Goal: Information Seeking & Learning: Find specific fact

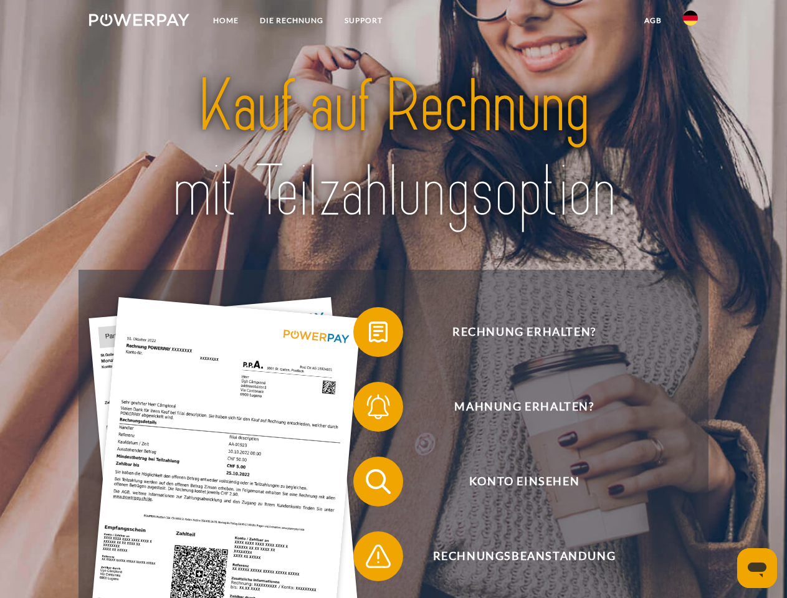
click at [139, 22] on img at bounding box center [139, 20] width 100 height 12
click at [691, 22] on img at bounding box center [690, 18] width 15 height 15
click at [653, 21] on link "agb" at bounding box center [653, 20] width 39 height 22
click at [369, 335] on span at bounding box center [359, 332] width 62 height 62
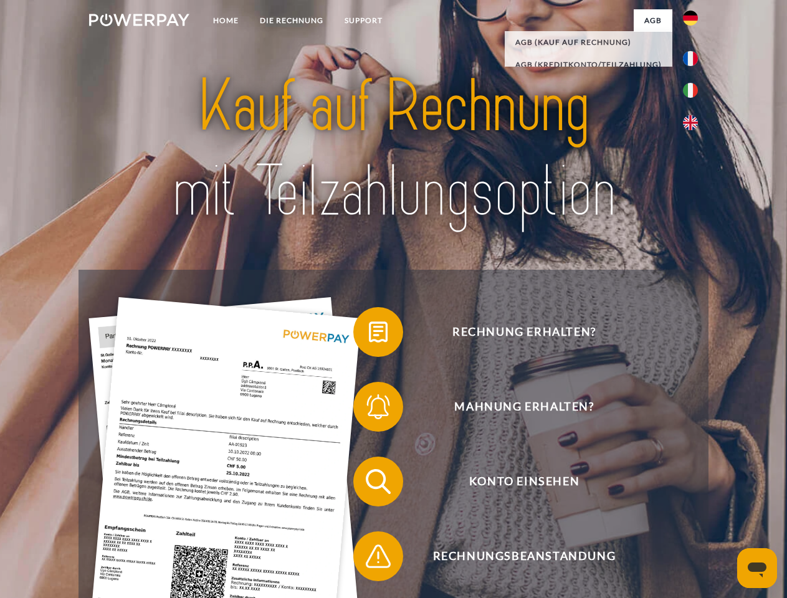
click at [369, 409] on span at bounding box center [359, 407] width 62 height 62
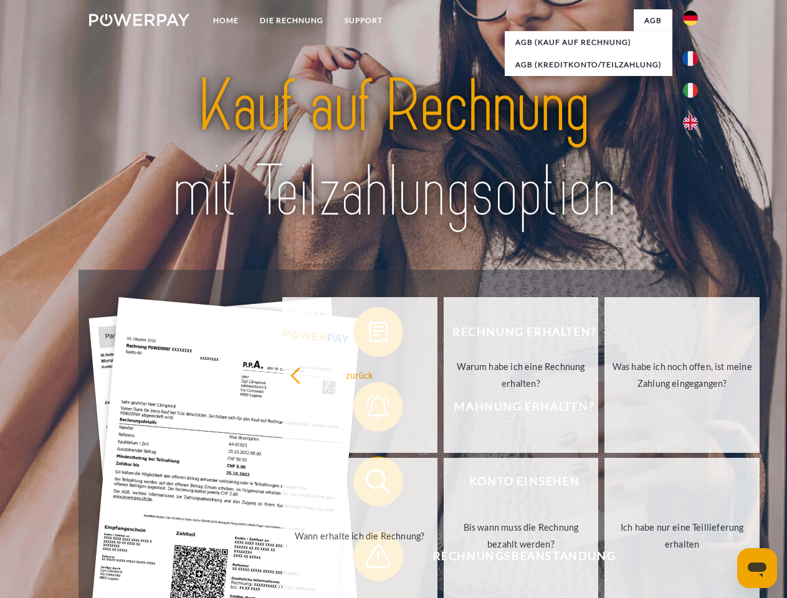
click at [444, 484] on link "Bis wann muss die Rechnung bezahlt werden?" at bounding box center [521, 536] width 155 height 156
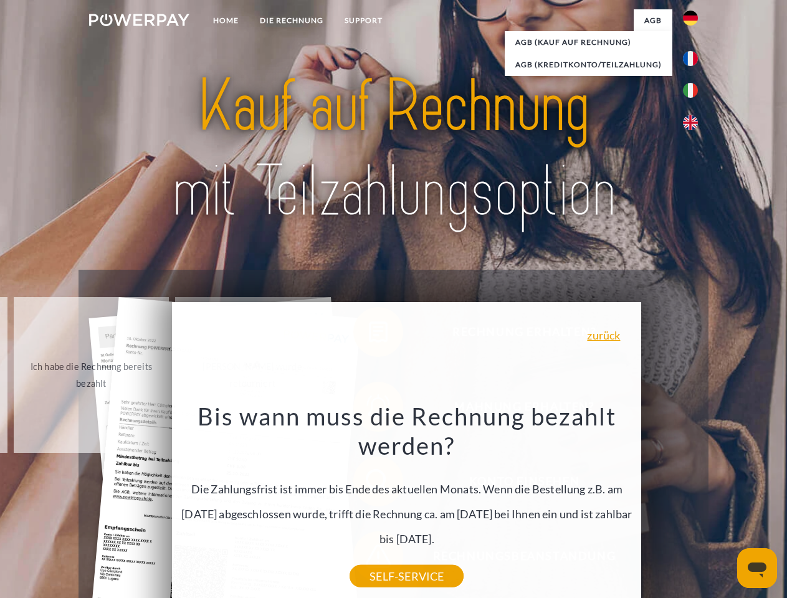
click at [757, 568] on icon "Messaging-Fenster öffnen" at bounding box center [757, 570] width 19 height 15
